Goal: Task Accomplishment & Management: Use online tool/utility

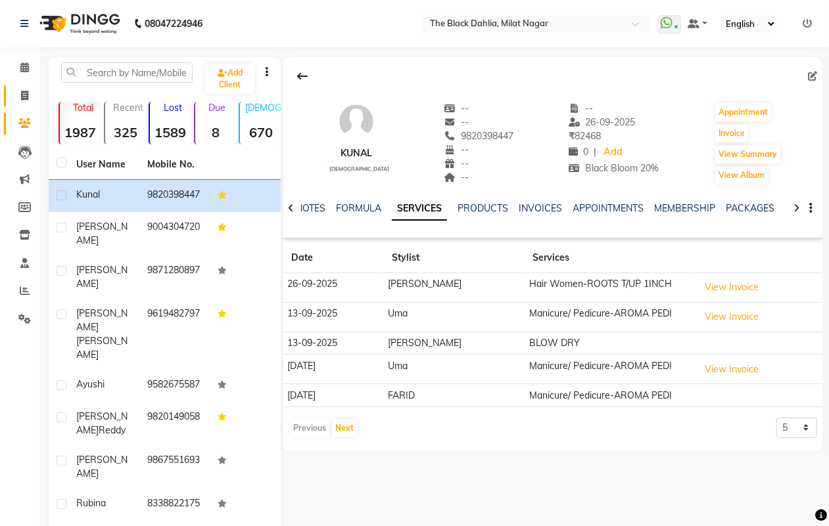
click at [18, 85] on link "Invoice" at bounding box center [20, 96] width 32 height 22
select select "service"
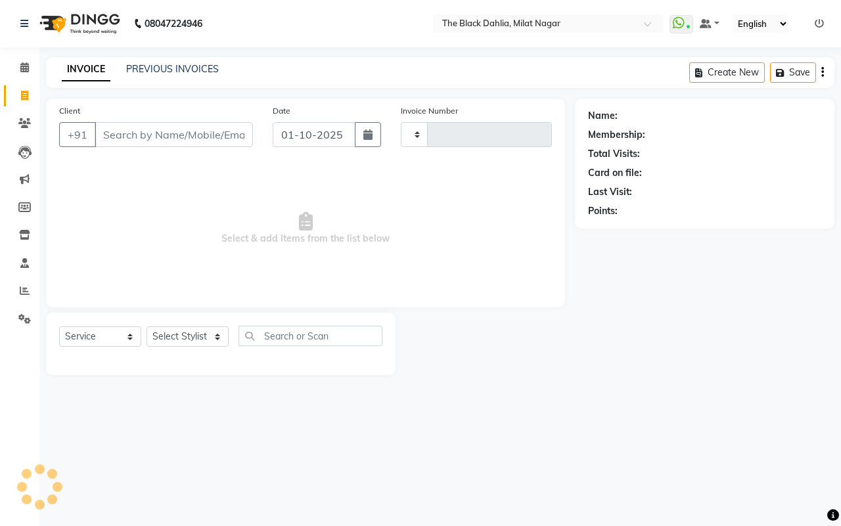
type input "1406"
select select "4335"
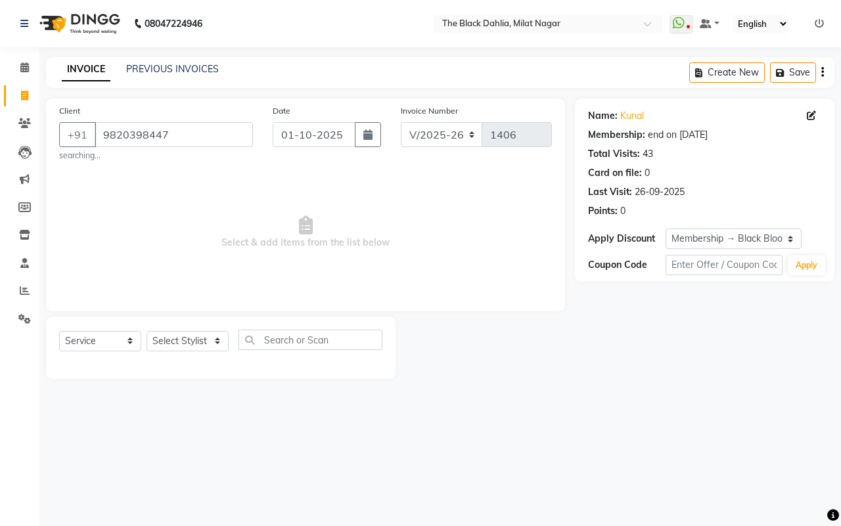
select select "4335"
select select "service"
select select "1: Object"
drag, startPoint x: 198, startPoint y: 125, endPoint x: 49, endPoint y: 128, distance: 149.2
click at [49, 128] on div "Client [PHONE_NUMBER] searching..." at bounding box center [156, 133] width 214 height 58
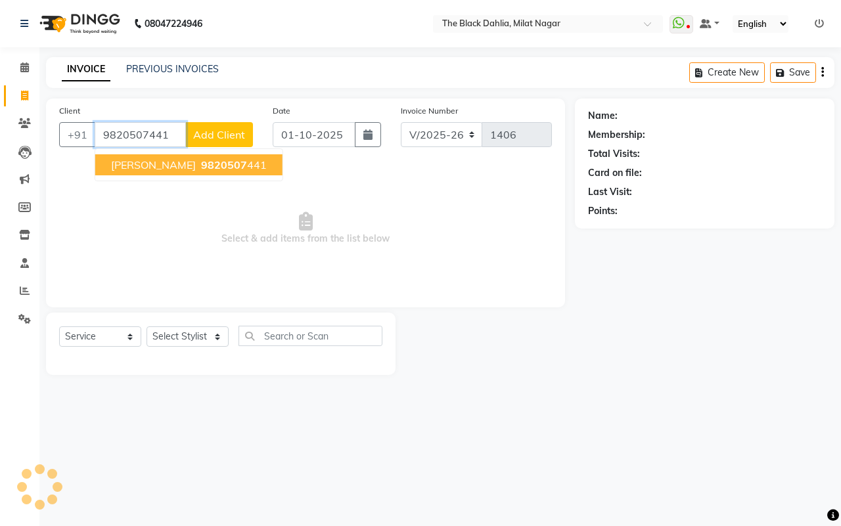
type input "9820507441"
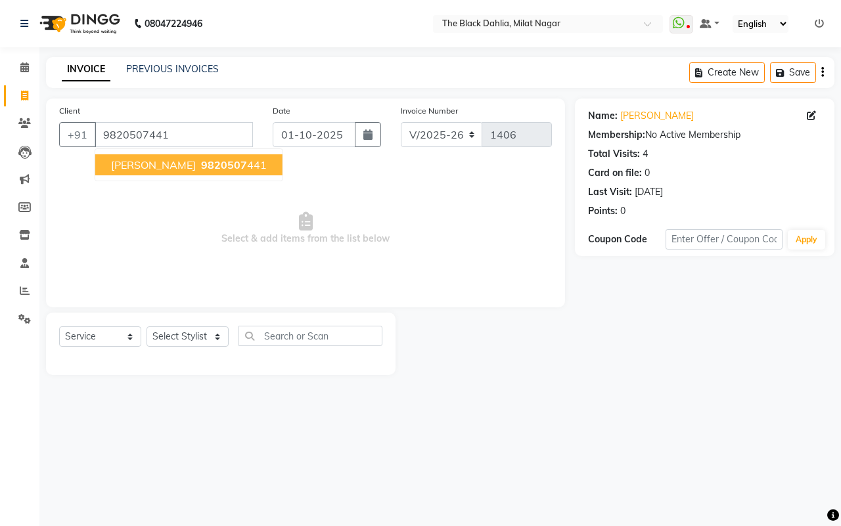
click at [201, 168] on span "9820507" at bounding box center [224, 164] width 46 height 13
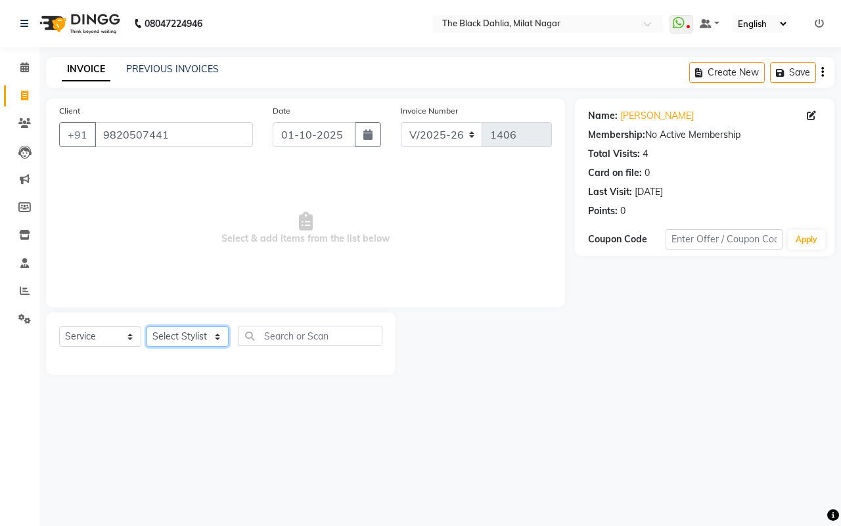
click at [159, 336] on select "Select Stylist ALISHA Anam Arman khan Bhagyashree Dr Megha Dr,Muskan Jain FAIZA…" at bounding box center [188, 337] width 82 height 20
drag, startPoint x: 430, startPoint y: 191, endPoint x: 438, endPoint y: 186, distance: 8.9
click at [438, 186] on span "Select & add items from the list below" at bounding box center [305, 228] width 493 height 131
click at [471, 308] on div "Client +91 9820507441 Date 01-10-2025 Invoice Number V/2025 V/2025-26 1406 Sele…" at bounding box center [305, 237] width 539 height 277
